Goal: Check status: Check status

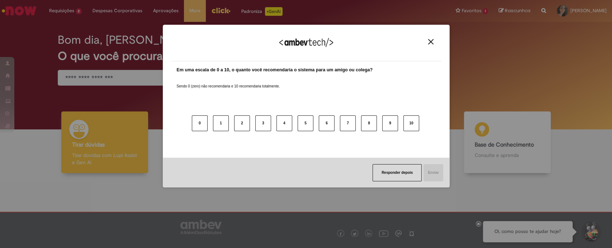
click at [429, 37] on div "Agradecemos seu feedback!" at bounding box center [306, 47] width 270 height 28
click at [430, 42] on img "Close" at bounding box center [430, 41] width 5 height 5
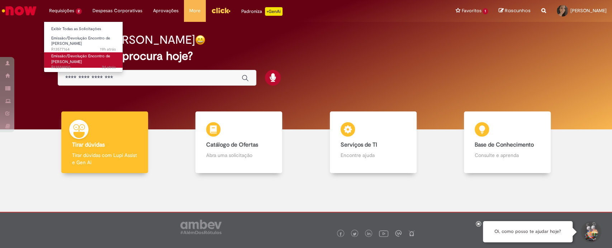
click at [87, 59] on link "Emissão/Devolução Encontro de Contas Fornecedor 7d atrás 7 dias atrás R13559950" at bounding box center [83, 59] width 79 height 15
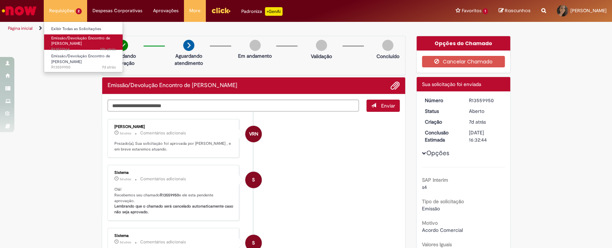
click at [77, 39] on span "Emissão/Devolução Encontro de [PERSON_NAME]" at bounding box center [80, 40] width 59 height 11
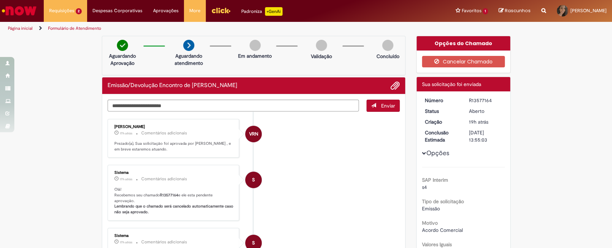
click at [214, 67] on div "Aguardando Aprovação Aguardando atendimento Em andamento Validação Concluído" at bounding box center [254, 55] width 304 height 39
click at [240, 89] on div "Emissão/Devolução Encontro de [PERSON_NAME]" at bounding box center [254, 85] width 292 height 9
click at [327, 111] on textarea "Digite sua mensagem aqui..." at bounding box center [234, 106] width 252 height 12
click at [213, 134] on p "17h atrás 17 horas atrás Comentários adicionais" at bounding box center [173, 133] width 119 height 8
click at [315, 189] on li "S Sistema 17h atrás 17 horas atrás Comentários adicionais Olá! Recebemos seu ch…" at bounding box center [254, 193] width 292 height 56
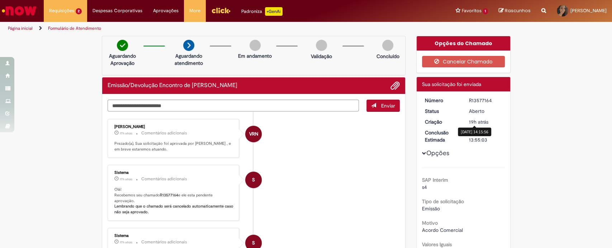
click at [474, 113] on div "Aberto" at bounding box center [485, 111] width 33 height 7
click at [477, 101] on div "R13577164" at bounding box center [485, 100] width 33 height 7
copy div "R13577164"
click at [26, 16] on img "Ir para a Homepage" at bounding box center [19, 11] width 37 height 14
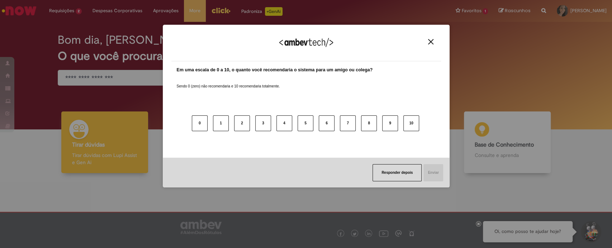
click at [426, 39] on button "Close" at bounding box center [431, 42] width 10 height 6
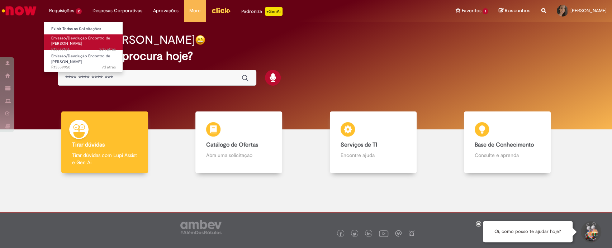
click at [84, 42] on span "Emissão/Devolução Encontro de [PERSON_NAME]" at bounding box center [80, 40] width 59 height 11
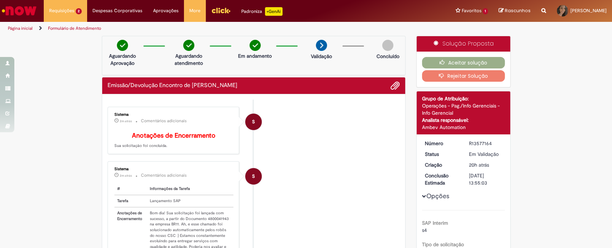
scroll to position [80, 0]
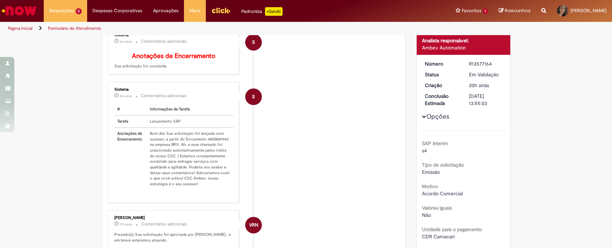
drag, startPoint x: 204, startPoint y: 141, endPoint x: 217, endPoint y: 147, distance: 14.8
click at [217, 147] on td "Bom dia! Sua solicitação foi lançada com sucesso, a partir do Documento 4800041…" at bounding box center [190, 159] width 87 height 62
click at [209, 145] on td "Bom dia! Sua solicitação foi lançada com sucesso, a partir do Documento 4800041…" at bounding box center [190, 159] width 87 height 62
drag, startPoint x: 202, startPoint y: 143, endPoint x: 224, endPoint y: 144, distance: 21.9
click at [224, 144] on td "Bom dia! Sua solicitação foi lançada com sucesso, a partir do Documento 4800041…" at bounding box center [190, 159] width 87 height 62
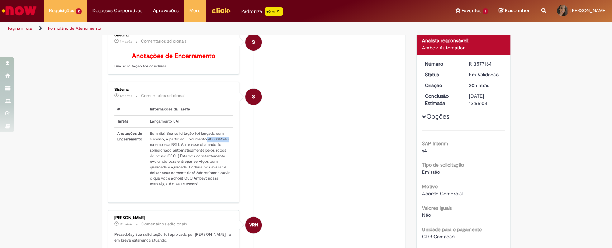
copy td "4800041943"
click at [211, 142] on td "Bom dia! Sua solicitação foi lançada com sucesso, a partir do Documento 4800041…" at bounding box center [190, 159] width 87 height 62
drag, startPoint x: 202, startPoint y: 143, endPoint x: 224, endPoint y: 142, distance: 21.2
click at [224, 142] on td "Bom dia! Sua solicitação foi lançada com sucesso, a partir do Documento 4800041…" at bounding box center [190, 159] width 87 height 62
copy td "4800041943"
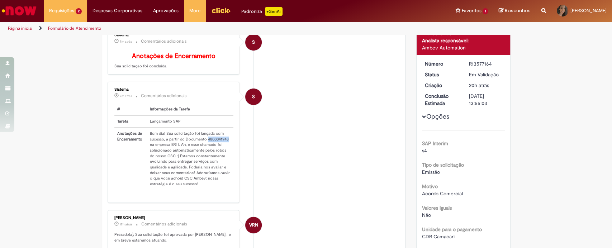
copy td "4800041943"
click at [178, 144] on td "Bom dia! Sua solicitação foi lançada com sucesso, a partir do Documento 4800041…" at bounding box center [190, 159] width 87 height 62
drag, startPoint x: 181, startPoint y: 144, endPoint x: 228, endPoint y: 143, distance: 47.0
click at [228, 143] on td "Bom dia! Sua solicitação foi lançada com sucesso, a partir do Documento 4800041…" at bounding box center [190, 159] width 87 height 62
copy td "Documento 4800041943"
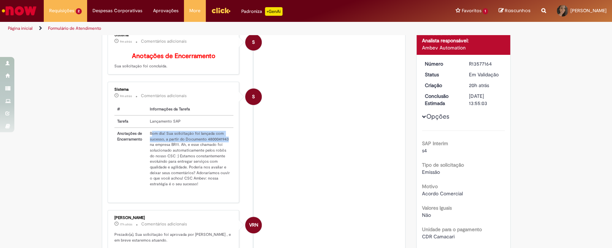
drag, startPoint x: 148, startPoint y: 137, endPoint x: 224, endPoint y: 144, distance: 75.6
click at [224, 144] on td "Bom dia! Sua solicitação foi lançada com sucesso, a partir do Documento 4800041…" at bounding box center [190, 159] width 87 height 62
copy td "om dia! Sua solicitação foi lançada com sucesso, a partir do Documento 48000419…"
click at [213, 147] on td "Bom dia! Sua solicitação foi lançada com sucesso, a partir do Documento 4800041…" at bounding box center [190, 159] width 87 height 62
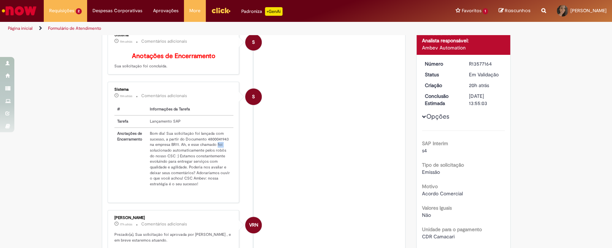
drag, startPoint x: 204, startPoint y: 145, endPoint x: 204, endPoint y: 141, distance: 4.0
click at [204, 144] on td "Bom dia! Sua solicitação foi lançada com sucesso, a partir do Documento 4800041…" at bounding box center [190, 159] width 87 height 62
drag, startPoint x: 202, startPoint y: 141, endPoint x: 224, endPoint y: 142, distance: 21.2
click at [224, 142] on td "Bom dia! Sua solicitação foi lançada com sucesso, a partir do Documento 4800041…" at bounding box center [190, 159] width 87 height 62
copy td "4800041943"
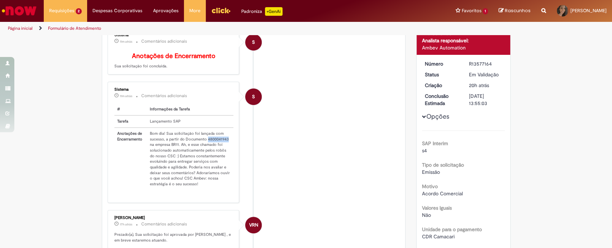
copy td "4800041943"
click at [152, 136] on td "Bom dia! Sua solicitação foi lançada com sucesso, a partir do Documento 4800041…" at bounding box center [190, 159] width 87 height 62
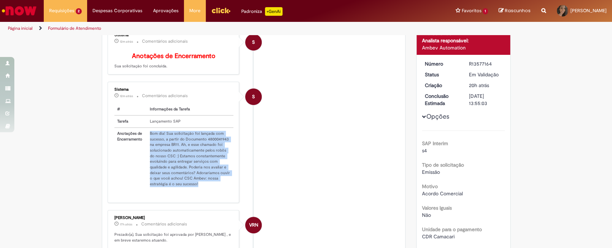
drag, startPoint x: 144, startPoint y: 137, endPoint x: 198, endPoint y: 188, distance: 73.8
click at [198, 188] on td "Bom dia! Sua solicitação foi lançada com sucesso, a partir do Documento 4800041…" at bounding box center [190, 159] width 87 height 62
copy td "Bom dia! Sua solicitação foi lançada com sucesso, a partir do Documento 4800041…"
